Goal: Navigation & Orientation: Find specific page/section

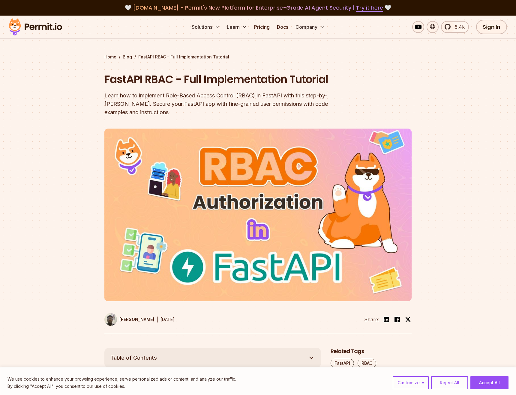
click at [35, 23] on img at bounding box center [35, 27] width 59 height 20
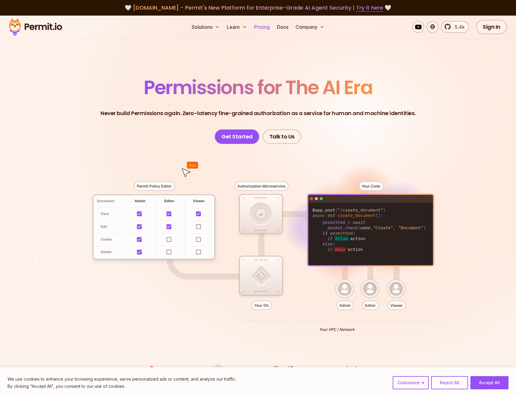
click at [262, 28] on link "Pricing" at bounding box center [262, 27] width 20 height 12
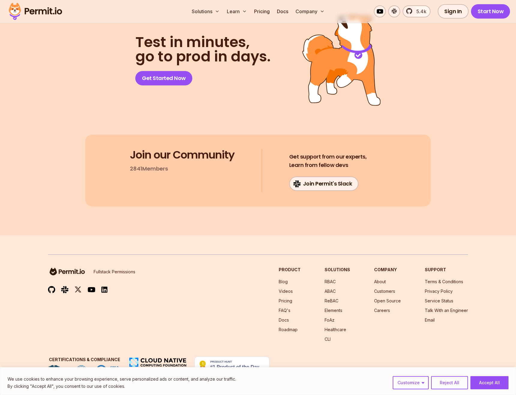
scroll to position [4880, 0]
